Goal: Information Seeking & Learning: Learn about a topic

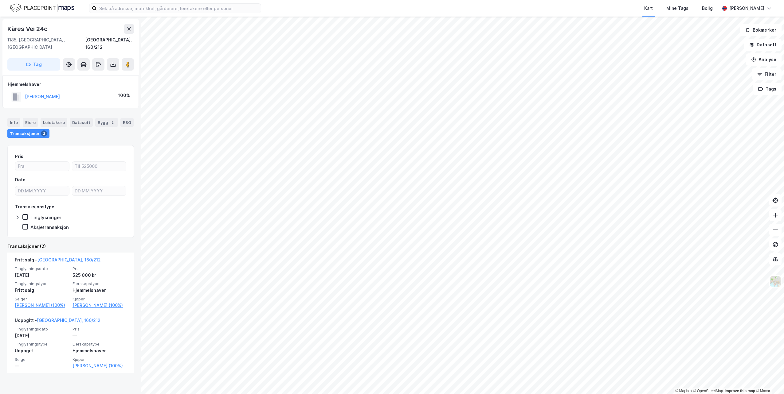
click at [179, 13] on div "Kart Mine Tags Bolig [PERSON_NAME]" at bounding box center [392, 8] width 784 height 17
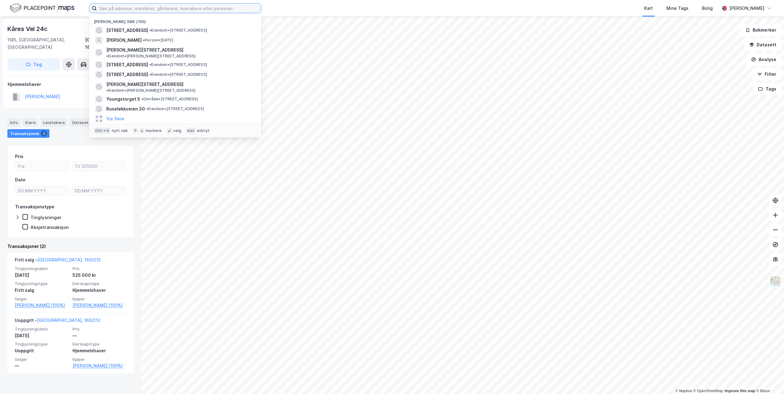
click at [181, 10] on input at bounding box center [179, 8] width 164 height 9
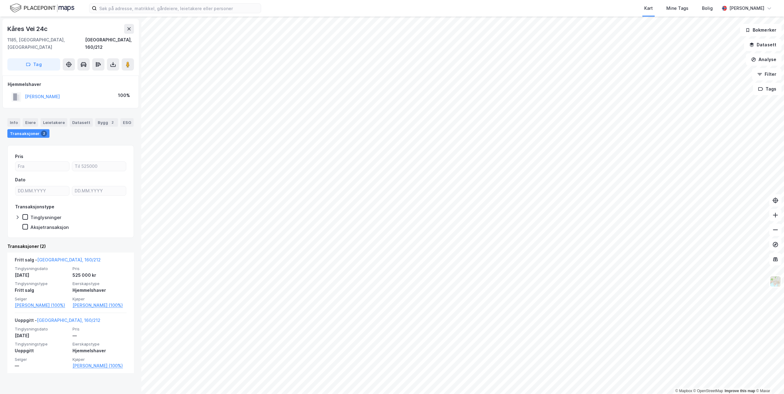
drag, startPoint x: 217, startPoint y: 41, endPoint x: 305, endPoint y: 7, distance: 94.4
click at [305, 7] on div "Kart Mine Tags Bolig" at bounding box center [504, 8] width 429 height 17
click at [174, 12] on input at bounding box center [179, 8] width 164 height 9
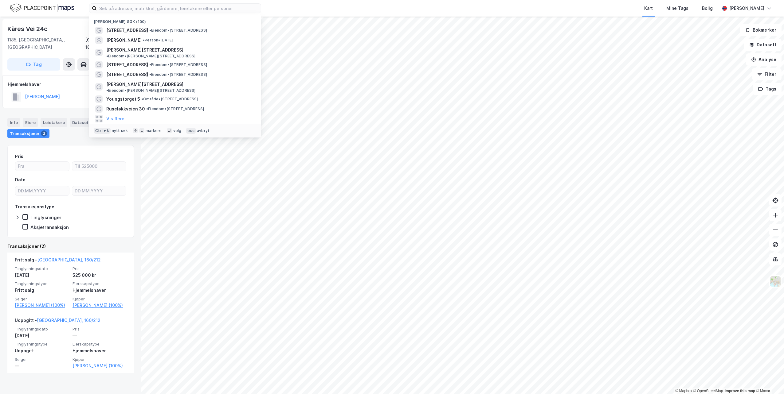
click at [290, 8] on div "Nylige søk (100) Frøydis vei 14C • Eiendom • [STREET_ADDRESS] [PERSON_NAME] • […" at bounding box center [392, 8] width 784 height 17
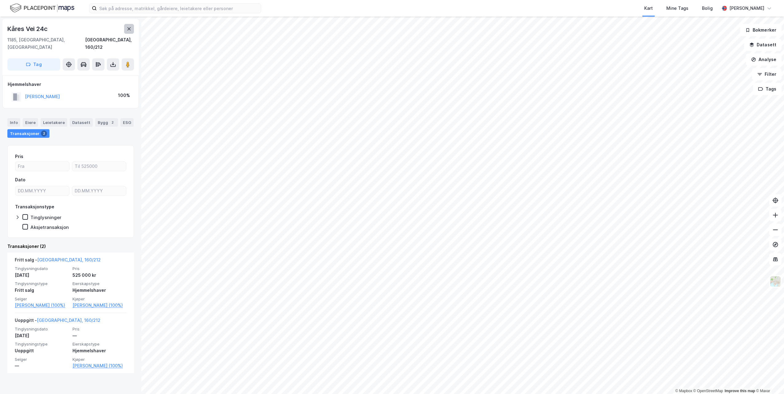
click at [131, 30] on icon at bounding box center [129, 28] width 5 height 5
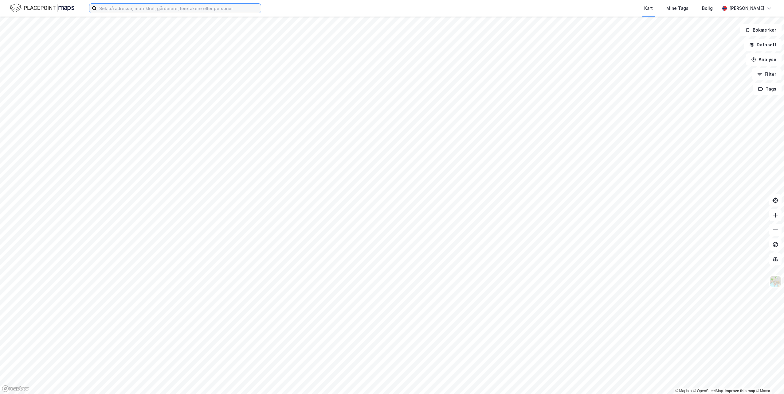
click at [139, 9] on input at bounding box center [179, 8] width 164 height 9
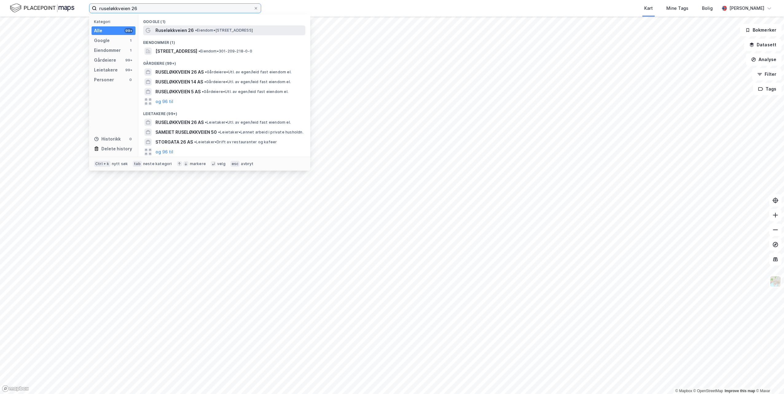
type input "ruseløkkveien 26"
click at [209, 29] on span "• Eiendom • [STREET_ADDRESS]" at bounding box center [224, 30] width 58 height 5
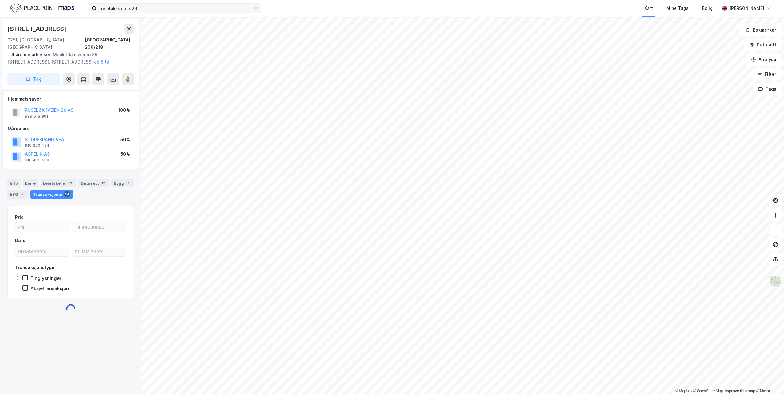
click at [259, 11] on label "ruseløkkveien 26" at bounding box center [175, 8] width 172 height 10
click at [253, 11] on input "ruseløkkveien 26" at bounding box center [175, 8] width 157 height 9
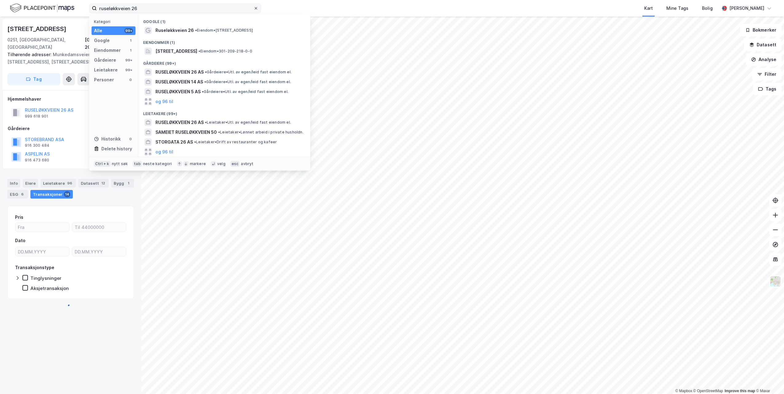
click at [255, 9] on icon at bounding box center [256, 8] width 4 height 4
click at [253, 9] on input "ruseløkkveien 26" at bounding box center [175, 8] width 157 height 9
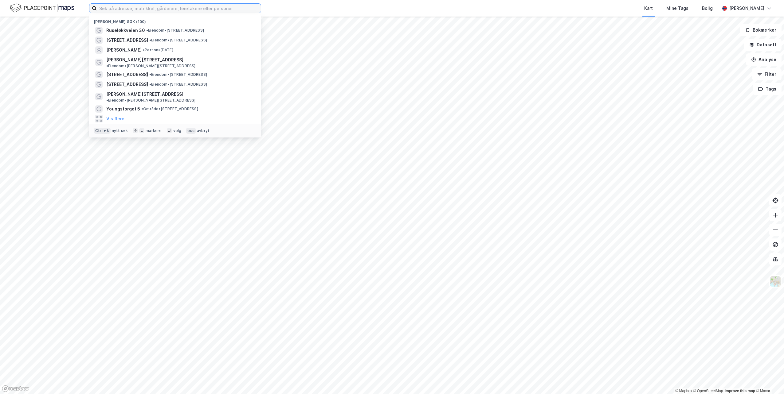
click at [206, 9] on input at bounding box center [179, 8] width 164 height 9
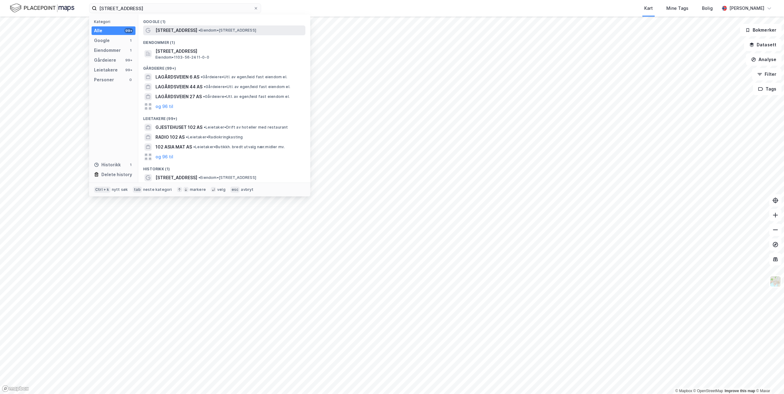
click at [202, 29] on span "• Eiendom • [STREET_ADDRESS]" at bounding box center [227, 30] width 58 height 5
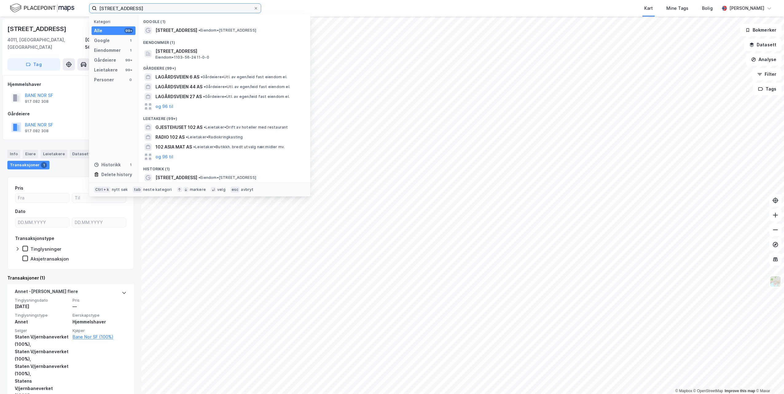
click at [145, 5] on input "[STREET_ADDRESS]" at bounding box center [175, 8] width 157 height 9
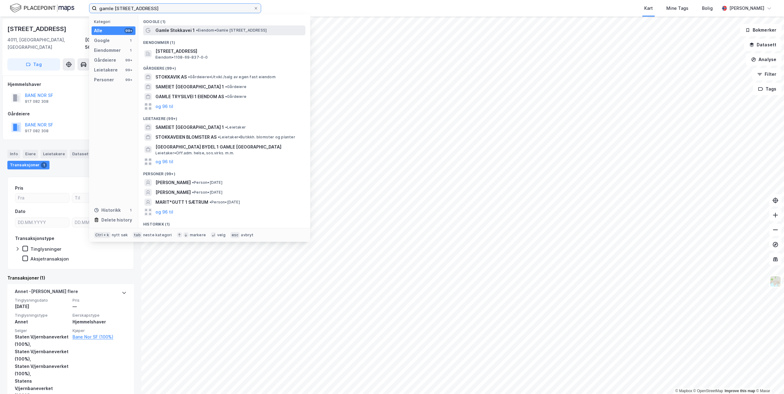
type input "gamle [STREET_ADDRESS]"
click at [209, 31] on span "• Eiendom • [STREET_ADDRESS]" at bounding box center [231, 30] width 71 height 5
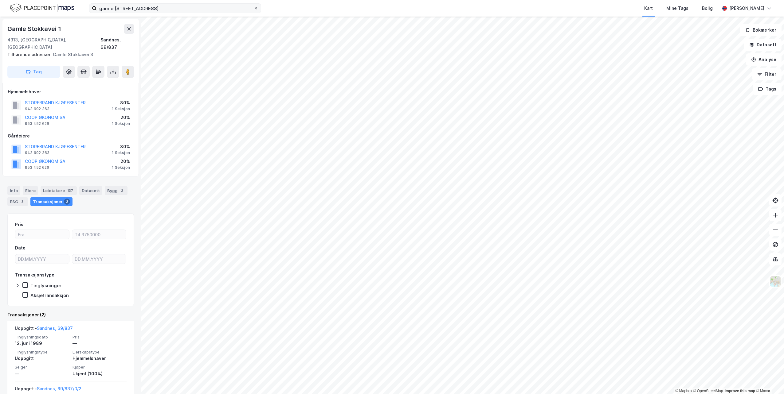
click at [257, 9] on icon at bounding box center [256, 8] width 2 height 2
click at [253, 9] on input "gamle [STREET_ADDRESS]" at bounding box center [175, 8] width 157 height 9
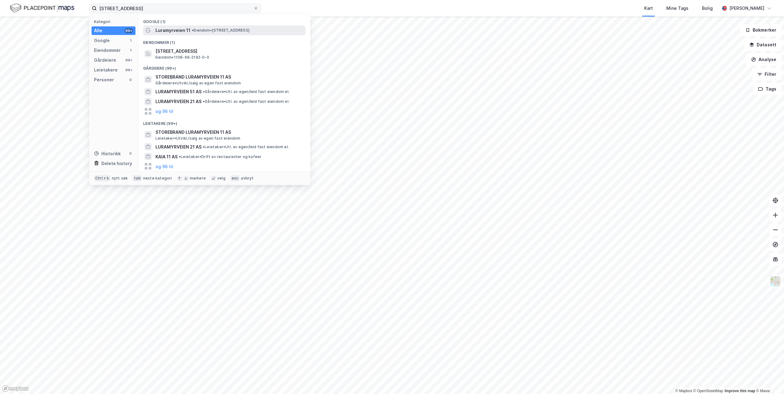
click at [180, 29] on span "Luramyrveien 11" at bounding box center [172, 30] width 35 height 7
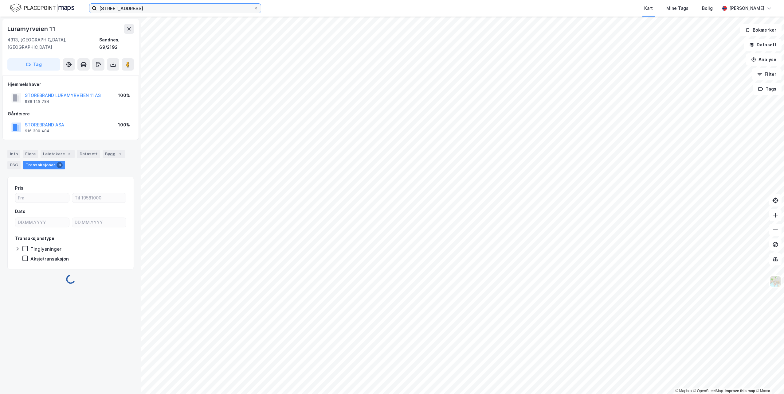
click at [170, 13] on input "[STREET_ADDRESS]" at bounding box center [175, 8] width 157 height 9
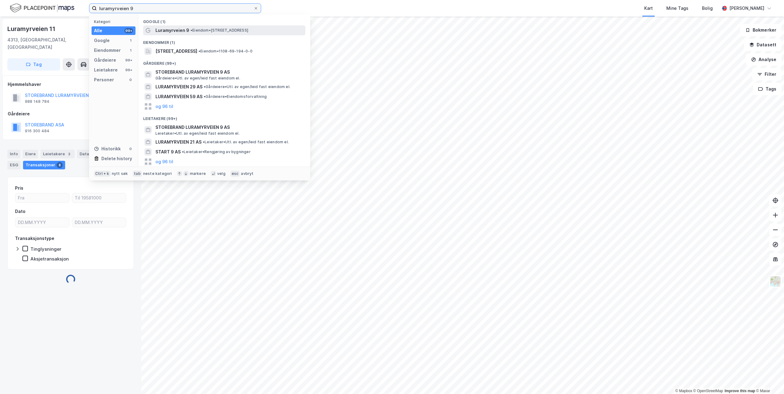
type input "luramyrveien 9"
click at [183, 27] on span "Luramyrveien 9" at bounding box center [172, 30] width 34 height 7
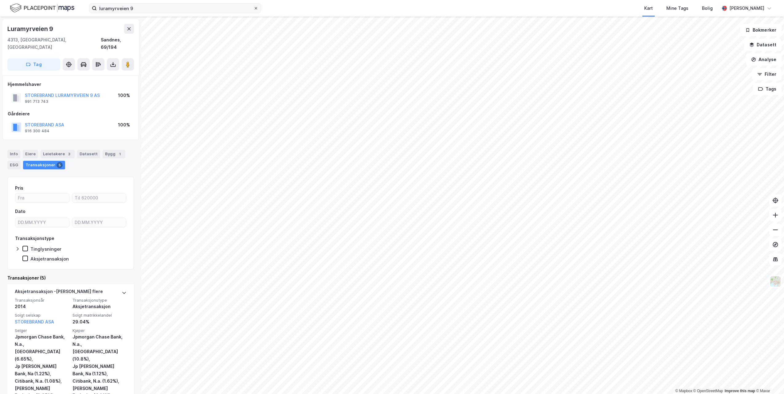
click at [254, 9] on span at bounding box center [255, 8] width 5 height 5
click at [253, 9] on input "luramyrveien 9" at bounding box center [175, 8] width 157 height 9
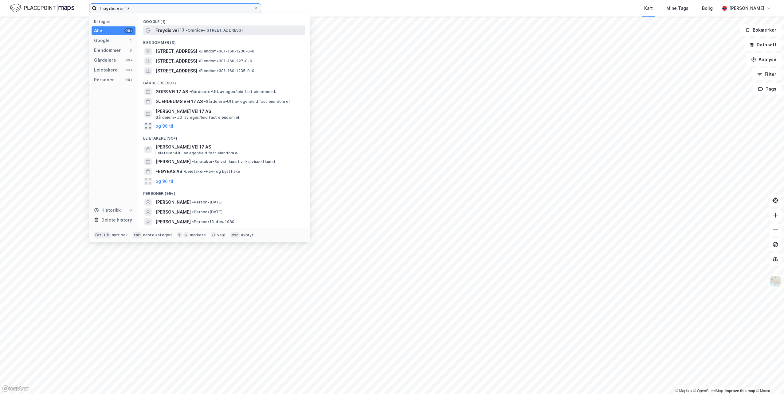
type input "frøydis vei 17"
click at [221, 34] on div "Frøydis vei 17 • Område • [STREET_ADDRESS]" at bounding box center [224, 30] width 162 height 10
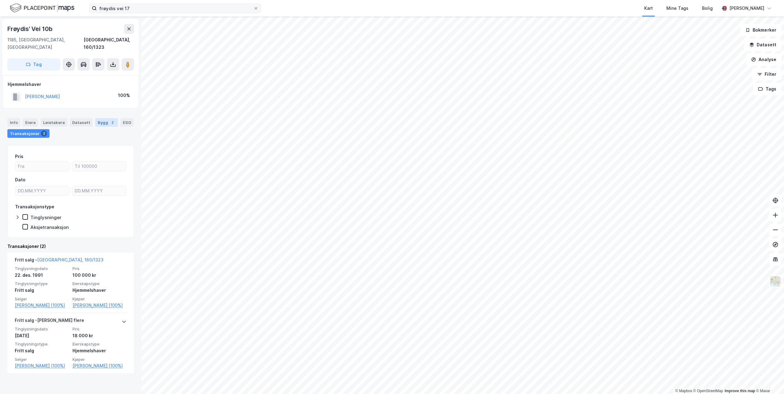
click at [95, 119] on div "Bygg 2" at bounding box center [106, 122] width 23 height 9
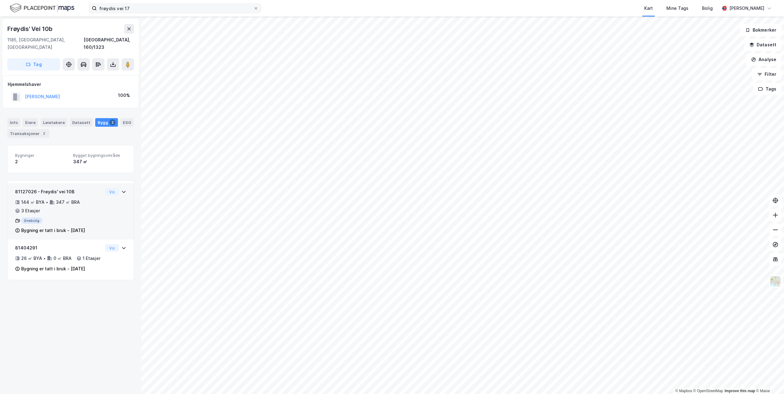
click at [98, 227] on div "Bygning er tatt i bruk - [DATE]" at bounding box center [59, 230] width 88 height 7
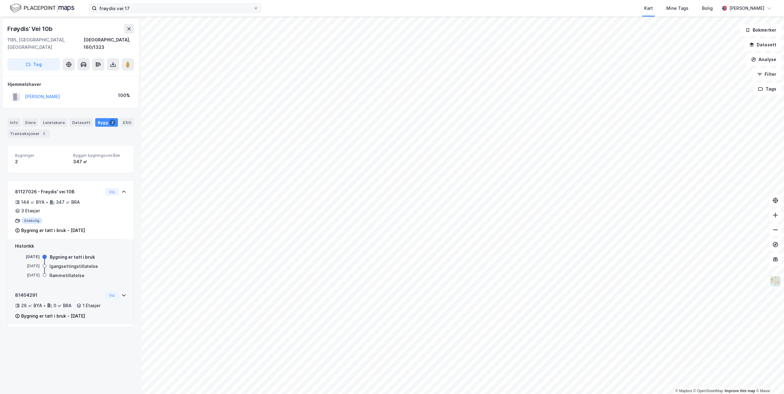
click at [105, 295] on div "81404291 26 ㎡ BYA • 0 ㎡ BRA • 1 Etasjer Bygning er tatt i bruk - [DATE] Vis" at bounding box center [70, 308] width 111 height 33
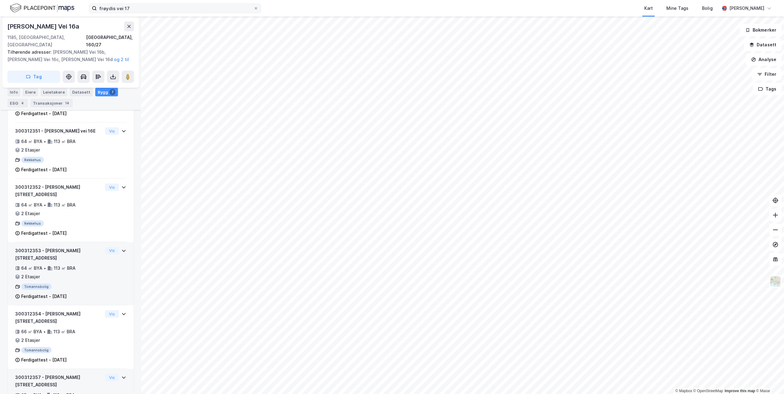
scroll to position [234, 0]
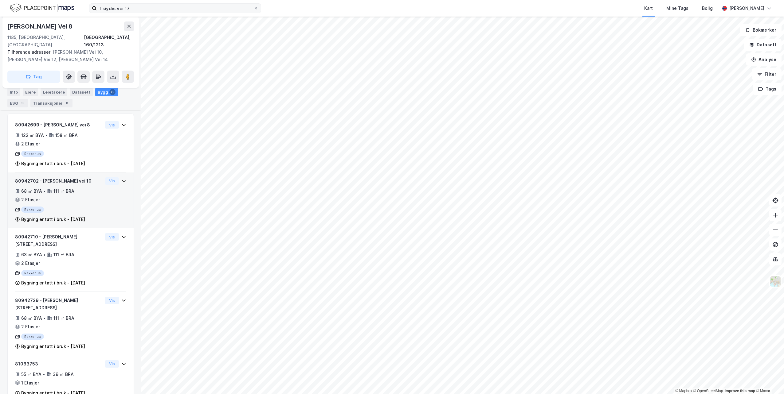
scroll to position [101, 0]
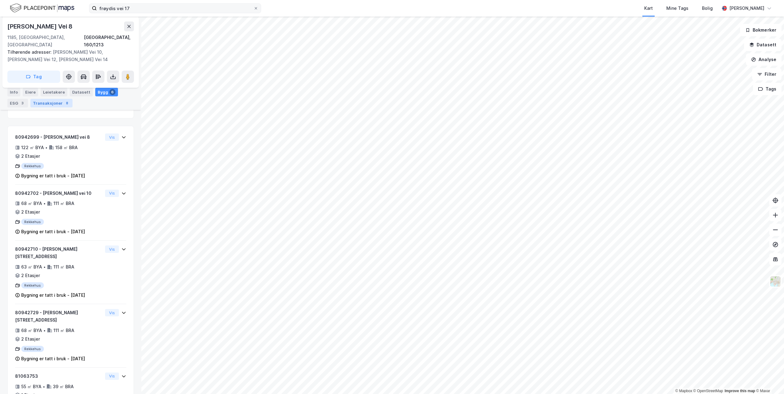
click at [41, 106] on div "Transaksjoner 8" at bounding box center [51, 103] width 42 height 9
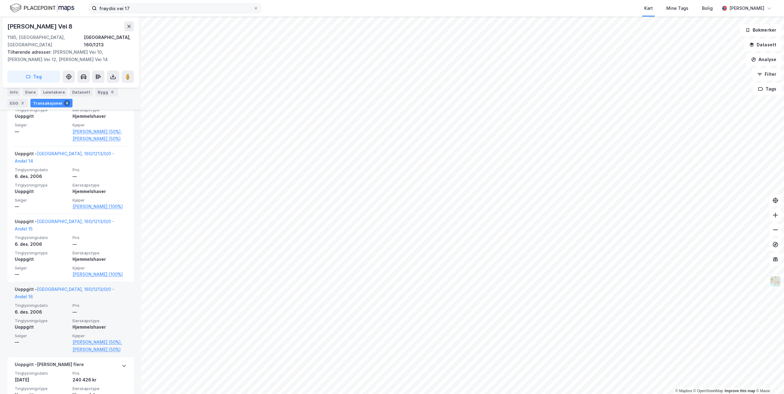
scroll to position [477, 0]
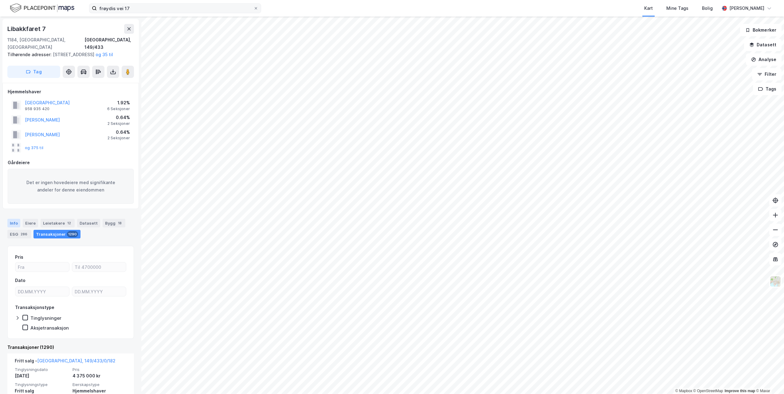
click at [17, 224] on div "Info" at bounding box center [13, 223] width 13 height 9
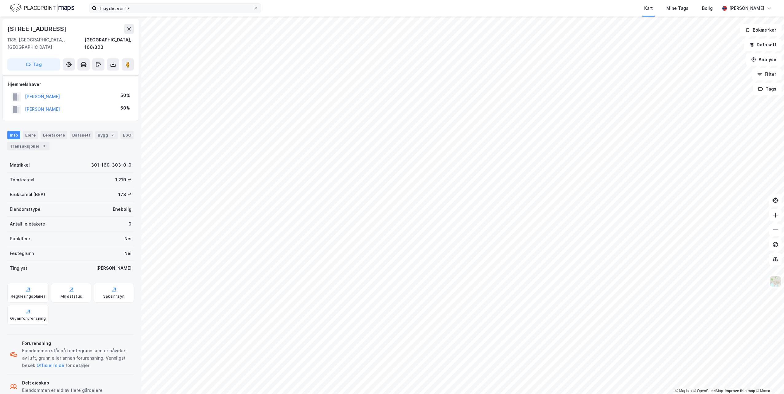
scroll to position [8, 0]
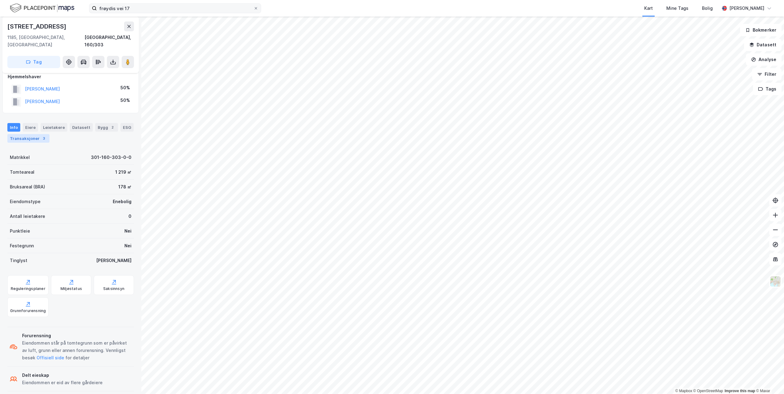
click at [37, 134] on div "Transaksjoner 3" at bounding box center [28, 138] width 42 height 9
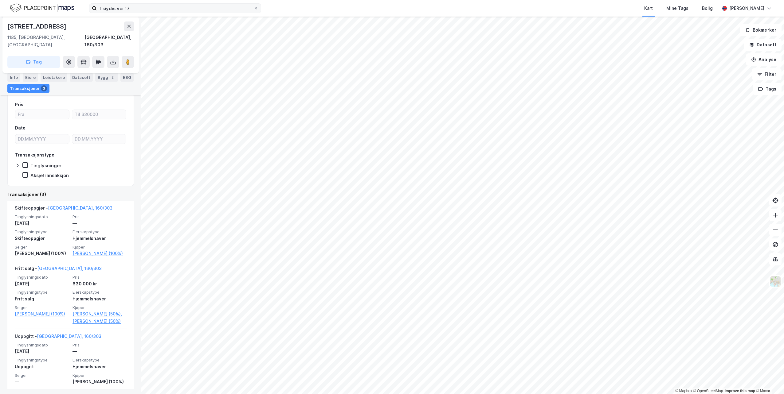
scroll to position [67, 0]
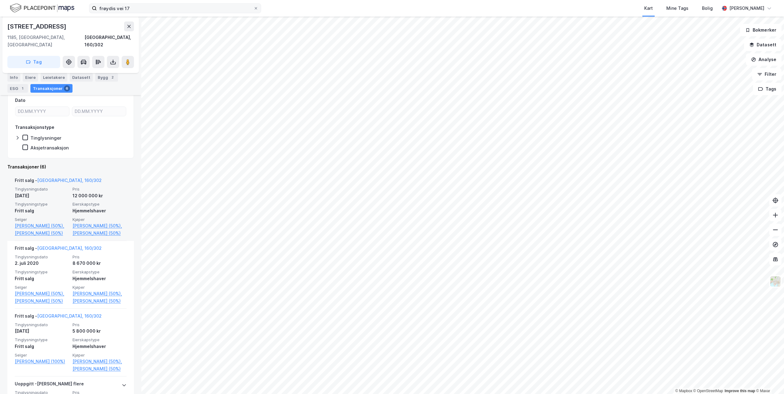
scroll to position [123, 0]
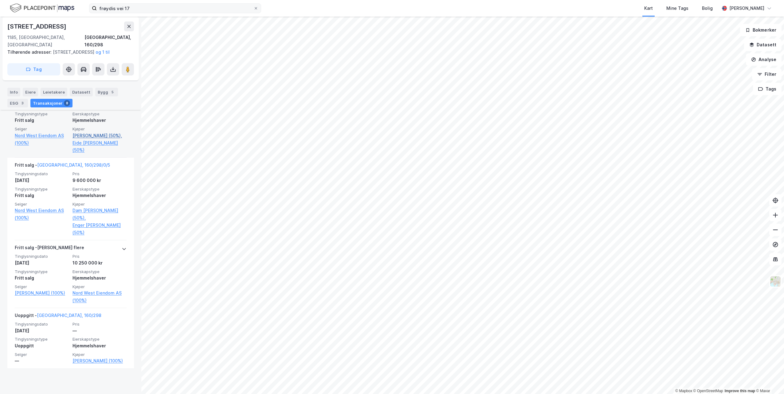
scroll to position [533, 0]
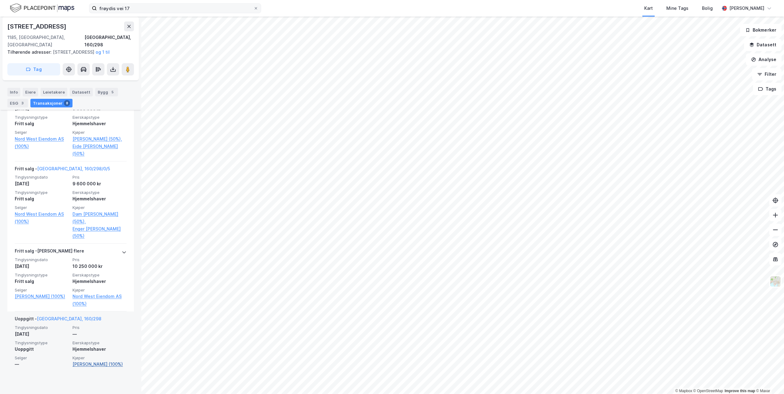
click at [99, 368] on link "[PERSON_NAME] (100%)" at bounding box center [99, 364] width 54 height 7
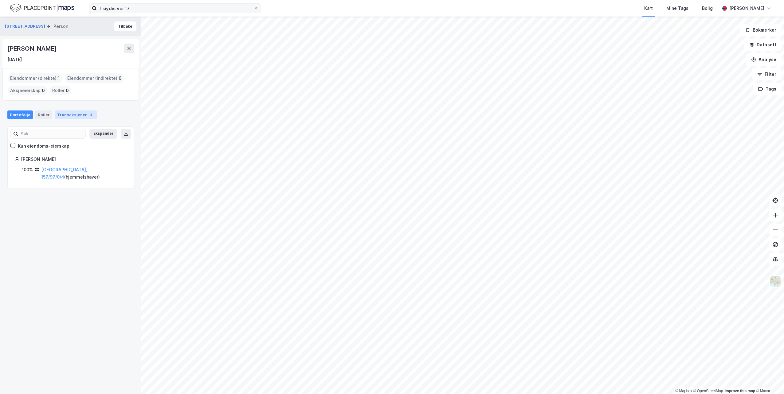
click at [76, 115] on div "Transaksjoner 4" at bounding box center [76, 115] width 42 height 9
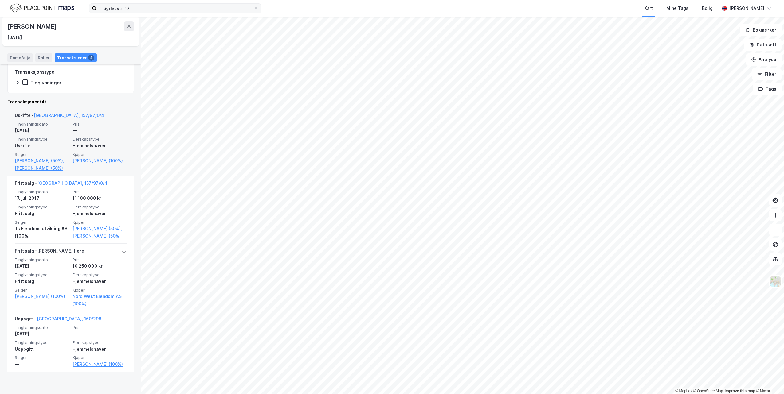
scroll to position [138, 0]
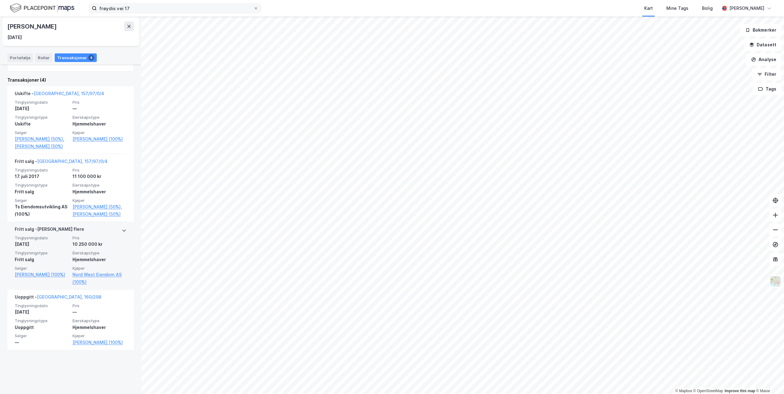
click at [100, 241] on span "Pris" at bounding box center [99, 238] width 54 height 5
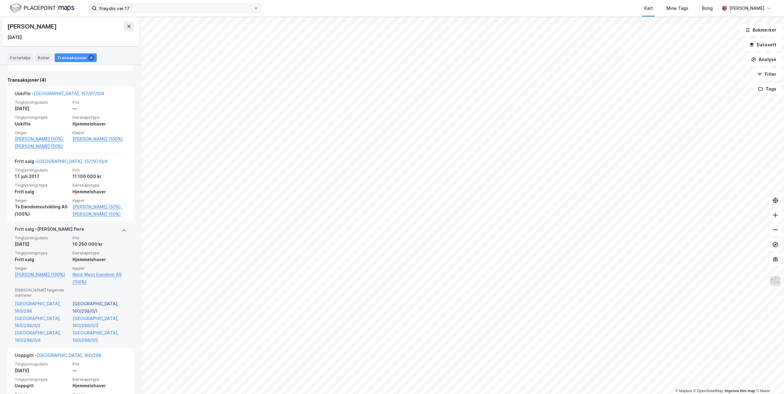
click at [85, 315] on link "[GEOGRAPHIC_DATA], 160/298/0/1" at bounding box center [99, 307] width 54 height 15
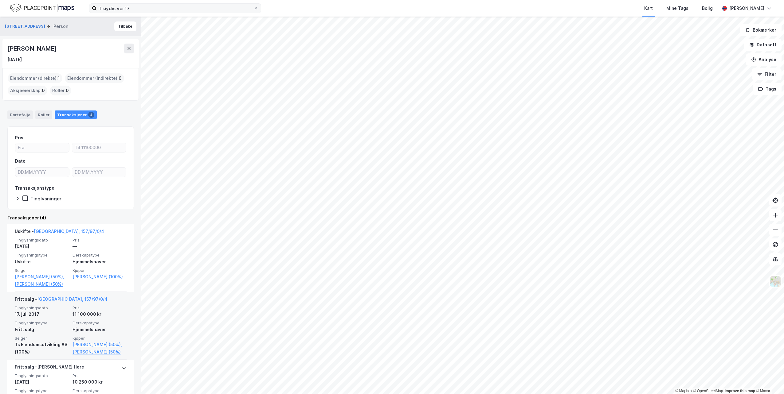
scroll to position [138, 0]
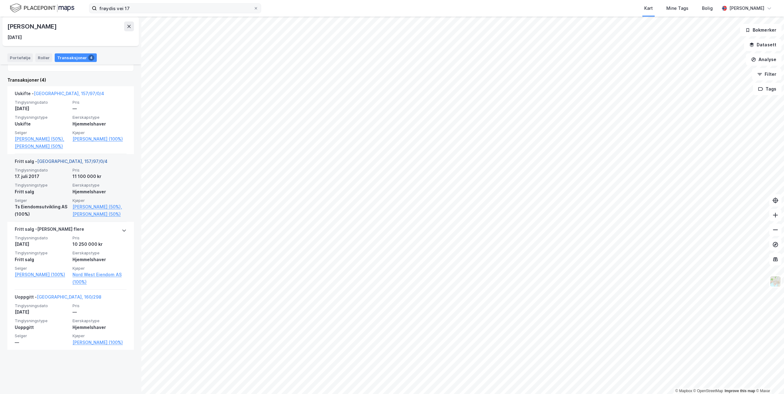
click at [63, 164] on link "[GEOGRAPHIC_DATA], 157/97/0/4" at bounding box center [72, 161] width 70 height 5
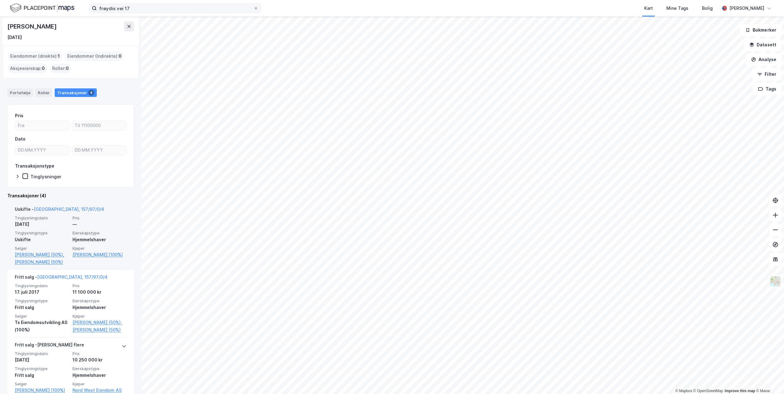
scroll to position [31, 0]
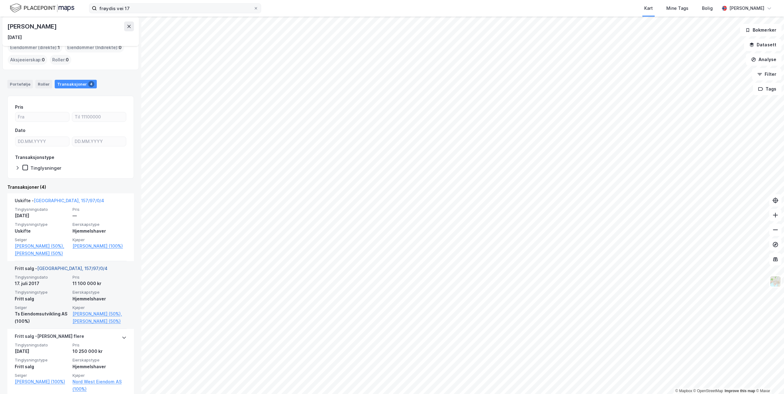
click at [52, 271] on link "[GEOGRAPHIC_DATA], 157/97/0/4" at bounding box center [72, 268] width 70 height 5
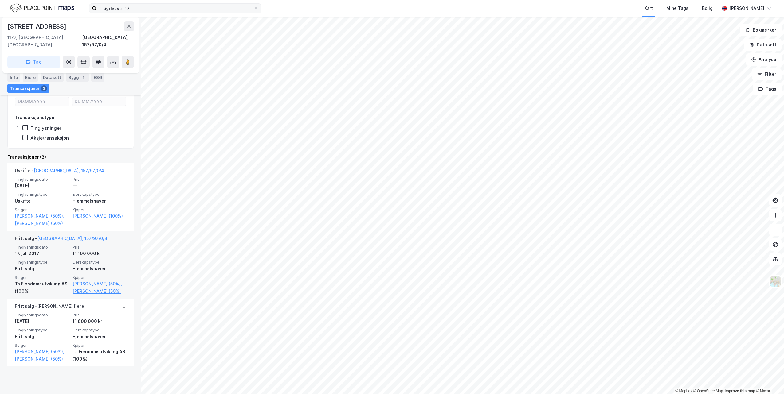
scroll to position [148, 0]
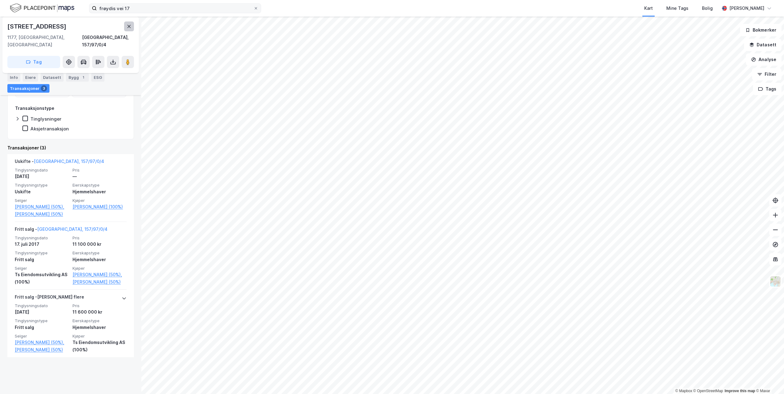
click at [129, 23] on button at bounding box center [129, 26] width 10 height 10
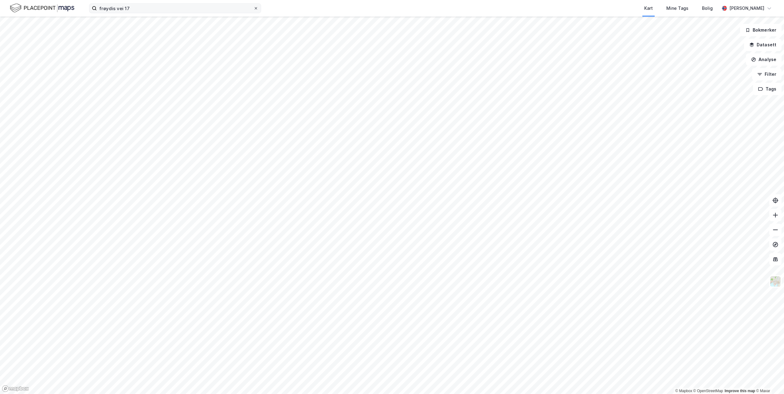
click at [256, 10] on icon at bounding box center [256, 8] width 4 height 4
click at [253, 10] on input "frøydis vei 17" at bounding box center [175, 8] width 157 height 9
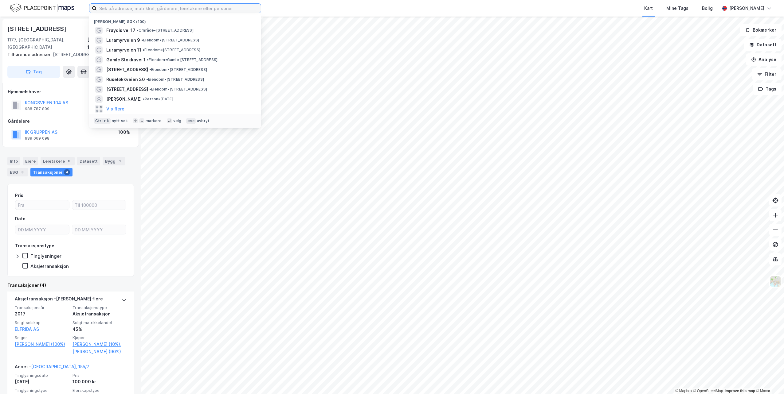
click at [117, 10] on input at bounding box center [179, 8] width 164 height 9
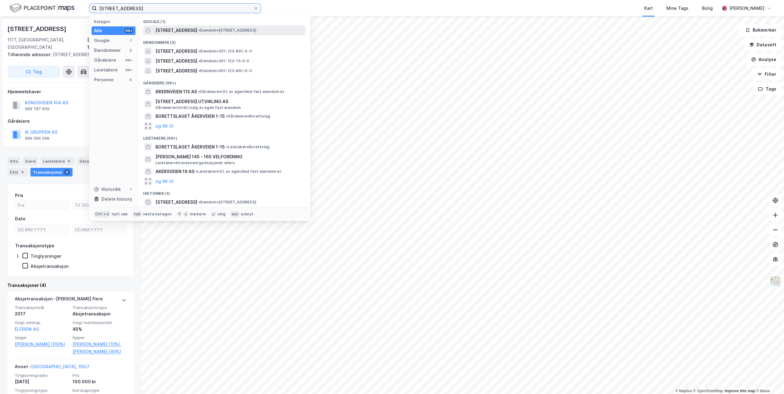
type input "[STREET_ADDRESS]"
